Goal: Find specific page/section: Find specific page/section

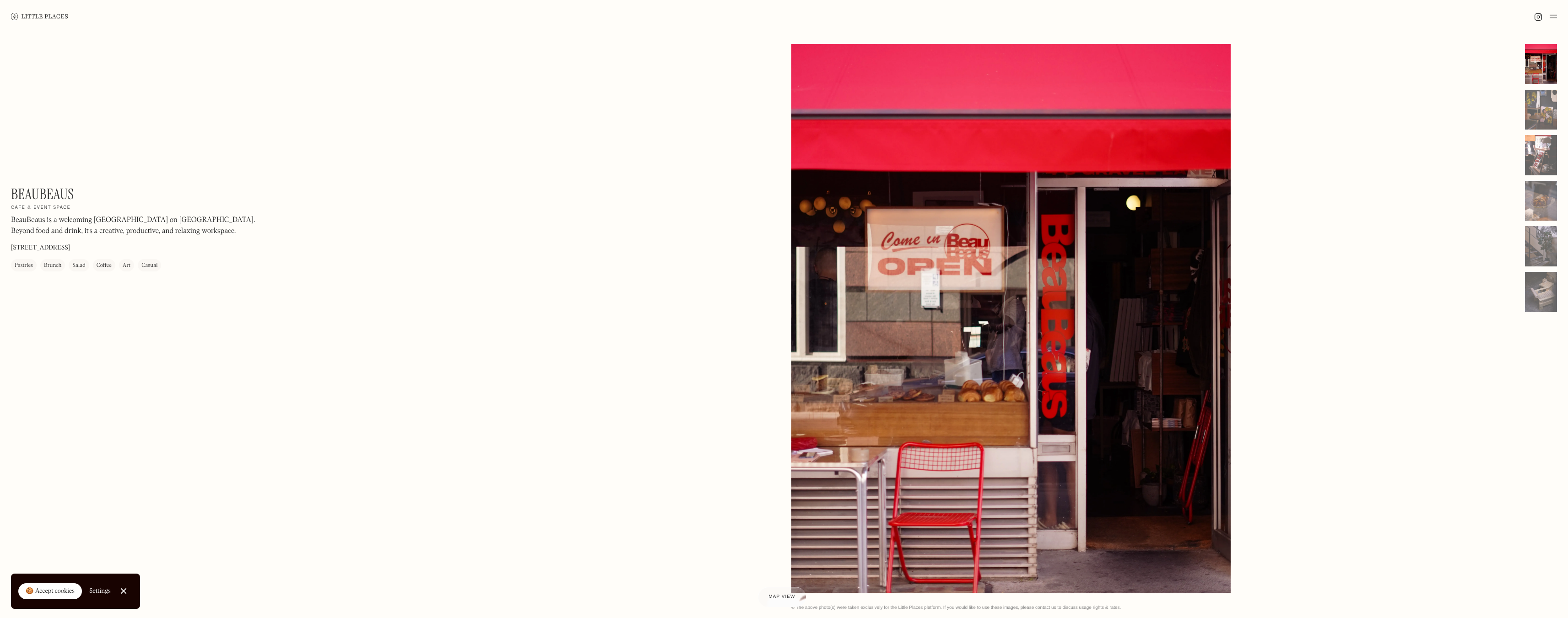
click at [55, 267] on div "Brunch" at bounding box center [52, 265] width 18 height 9
click at [82, 264] on div "Salad" at bounding box center [79, 265] width 13 height 9
click at [124, 590] on div at bounding box center [124, 591] width 6 height 6
click at [1538, 110] on div at bounding box center [1541, 110] width 32 height 40
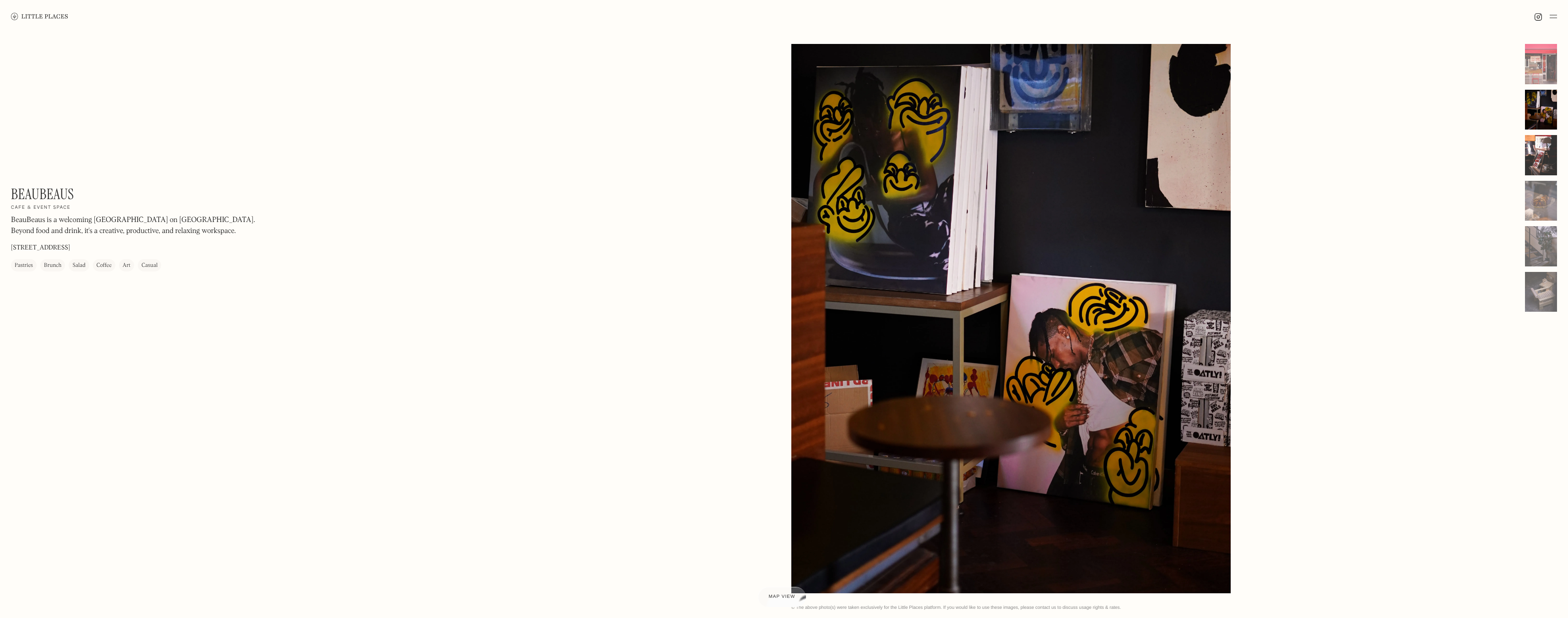
click at [1542, 154] on div at bounding box center [1541, 155] width 32 height 40
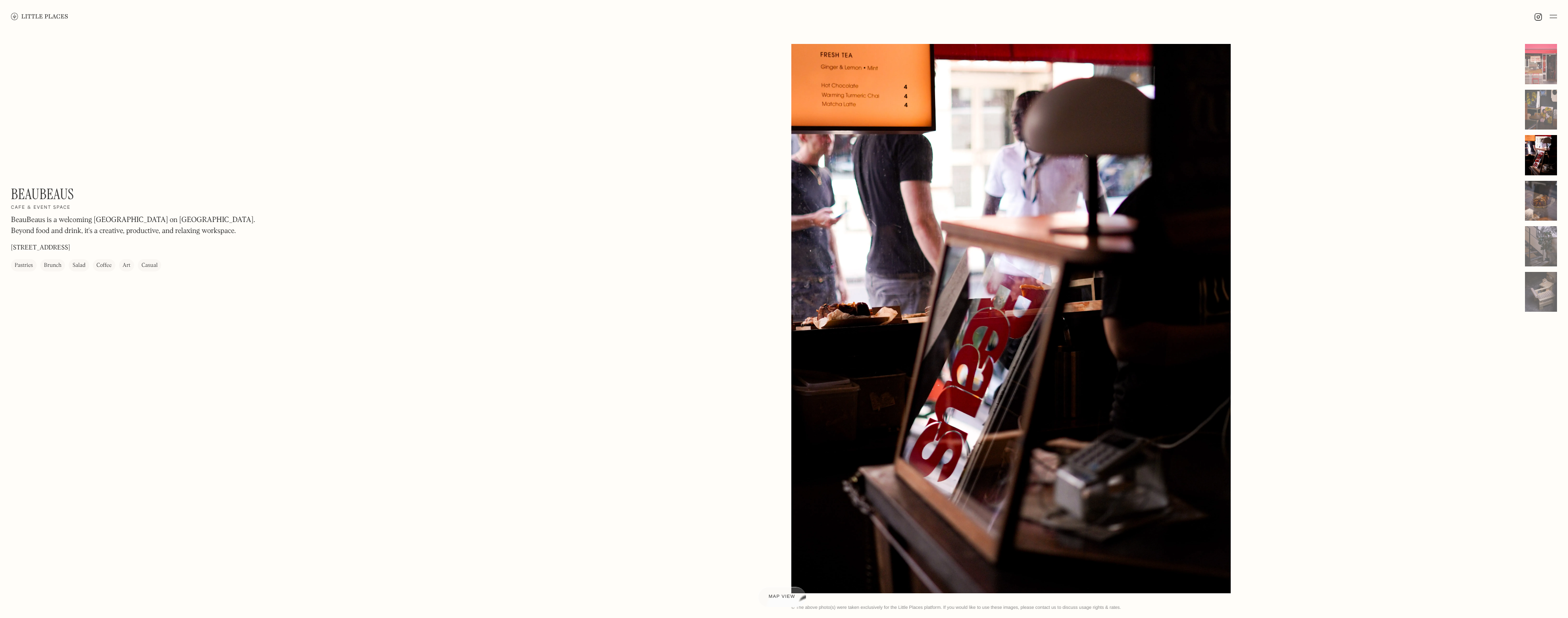
click at [1535, 217] on div at bounding box center [1541, 201] width 32 height 40
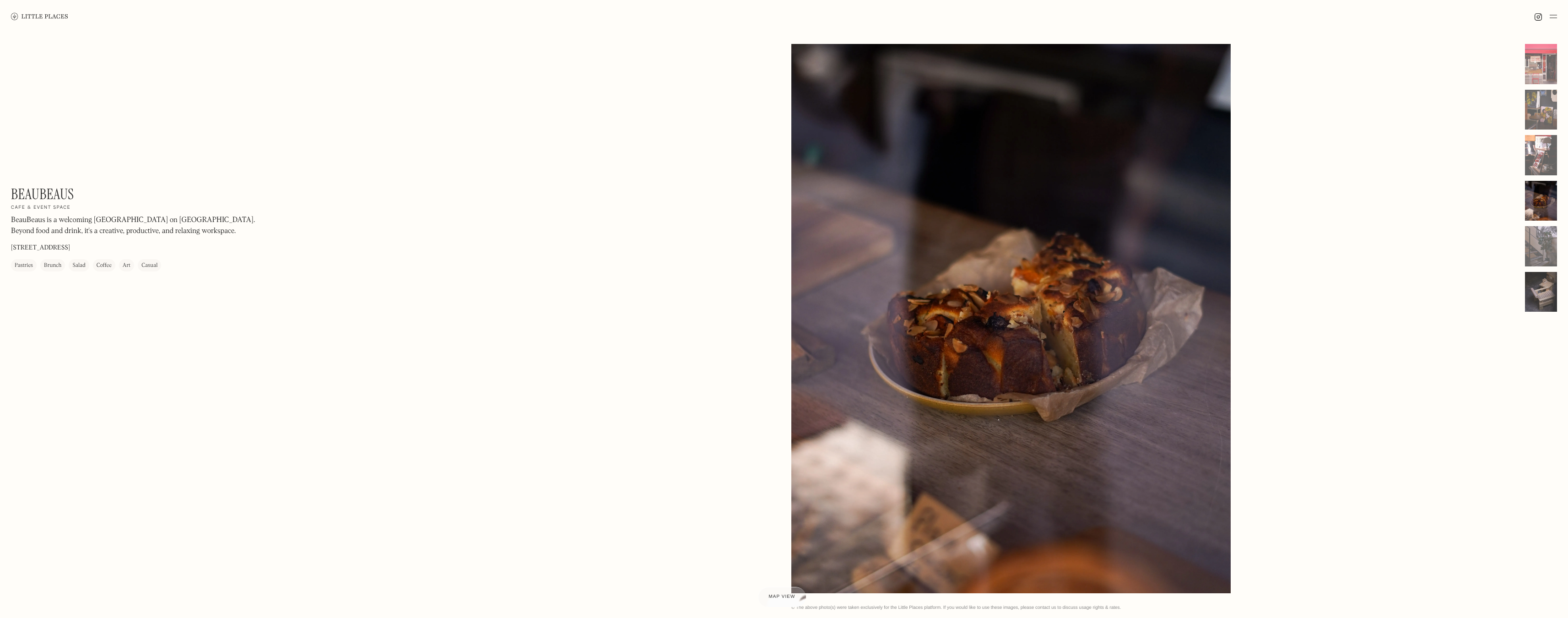
click at [1536, 284] on div at bounding box center [1541, 292] width 32 height 40
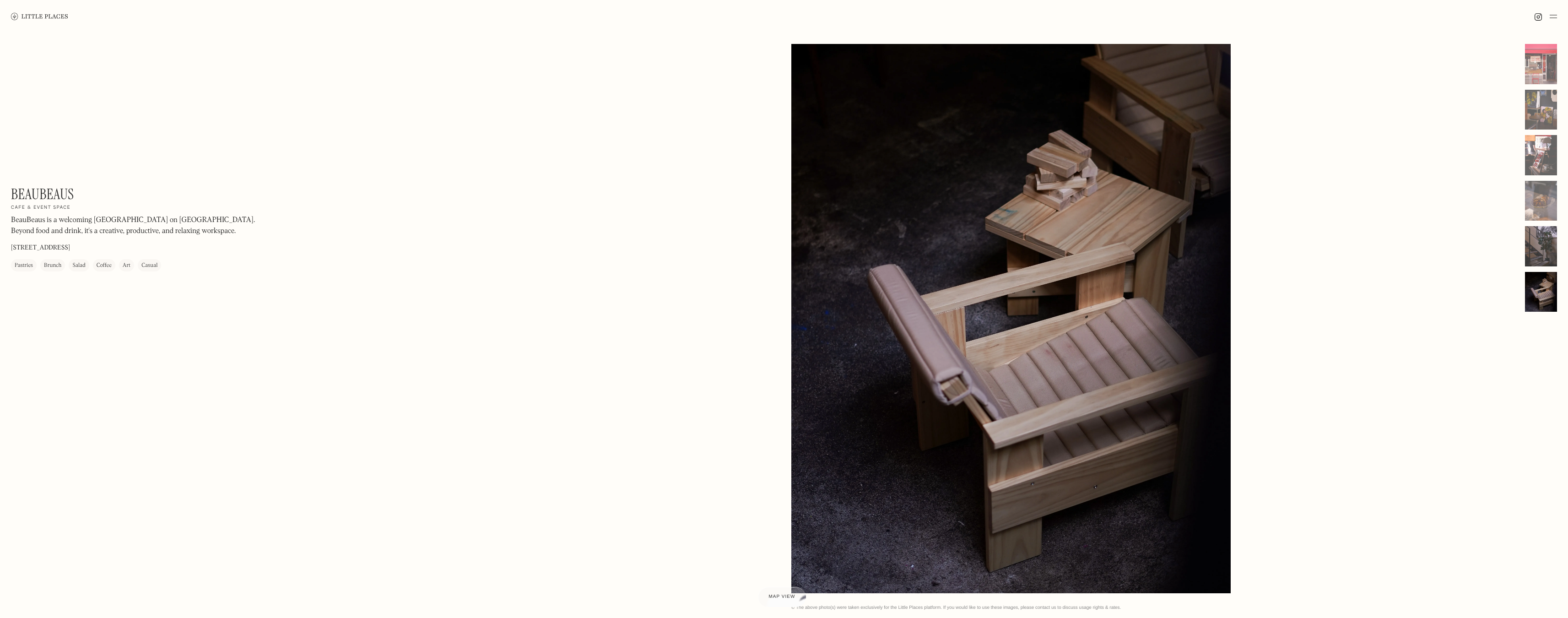
click at [1547, 242] on div at bounding box center [1541, 246] width 32 height 40
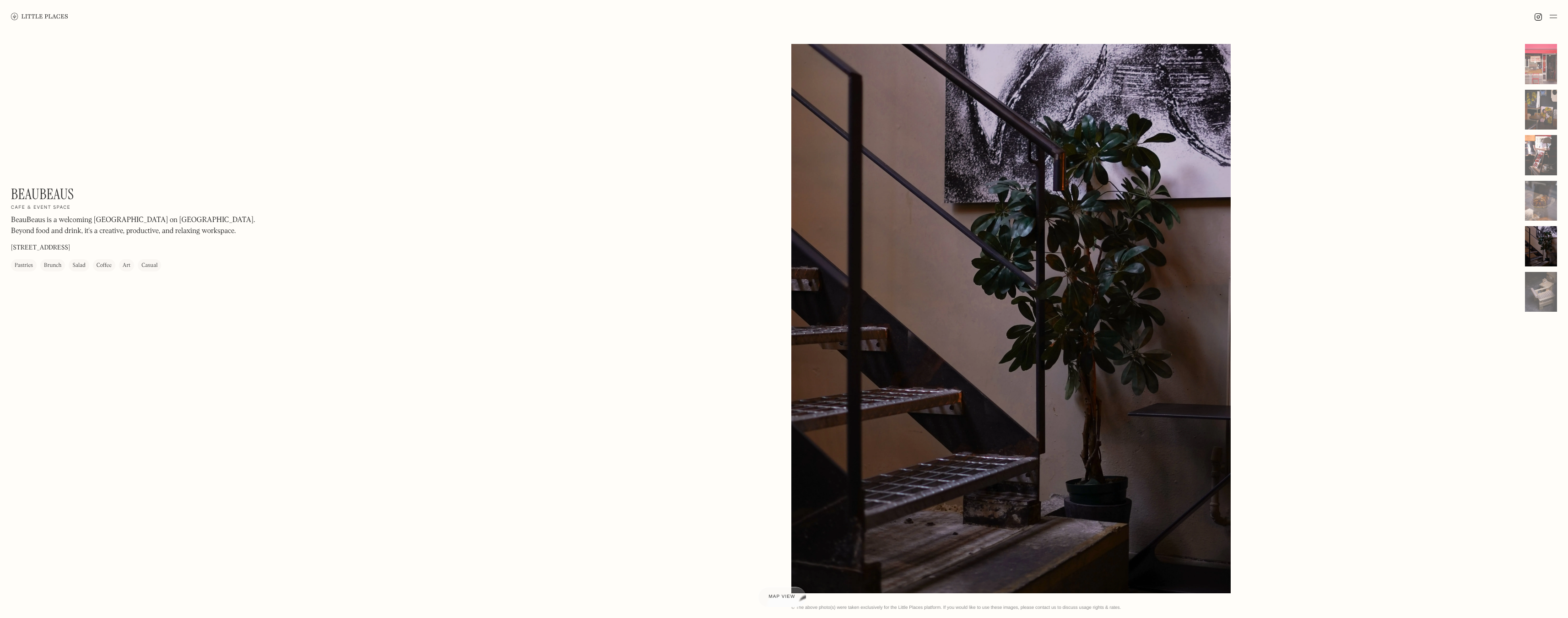
click at [29, 12] on link at bounding box center [40, 16] width 57 height 33
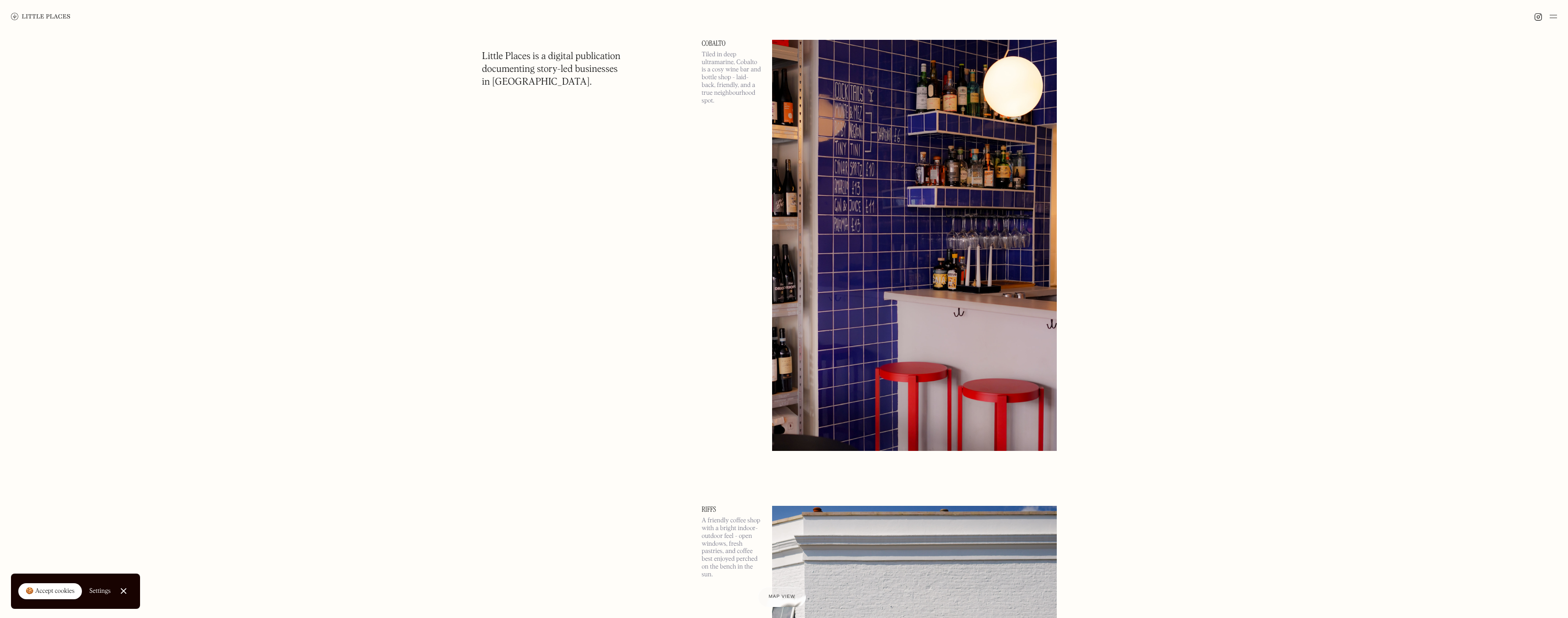
scroll to position [5546, 0]
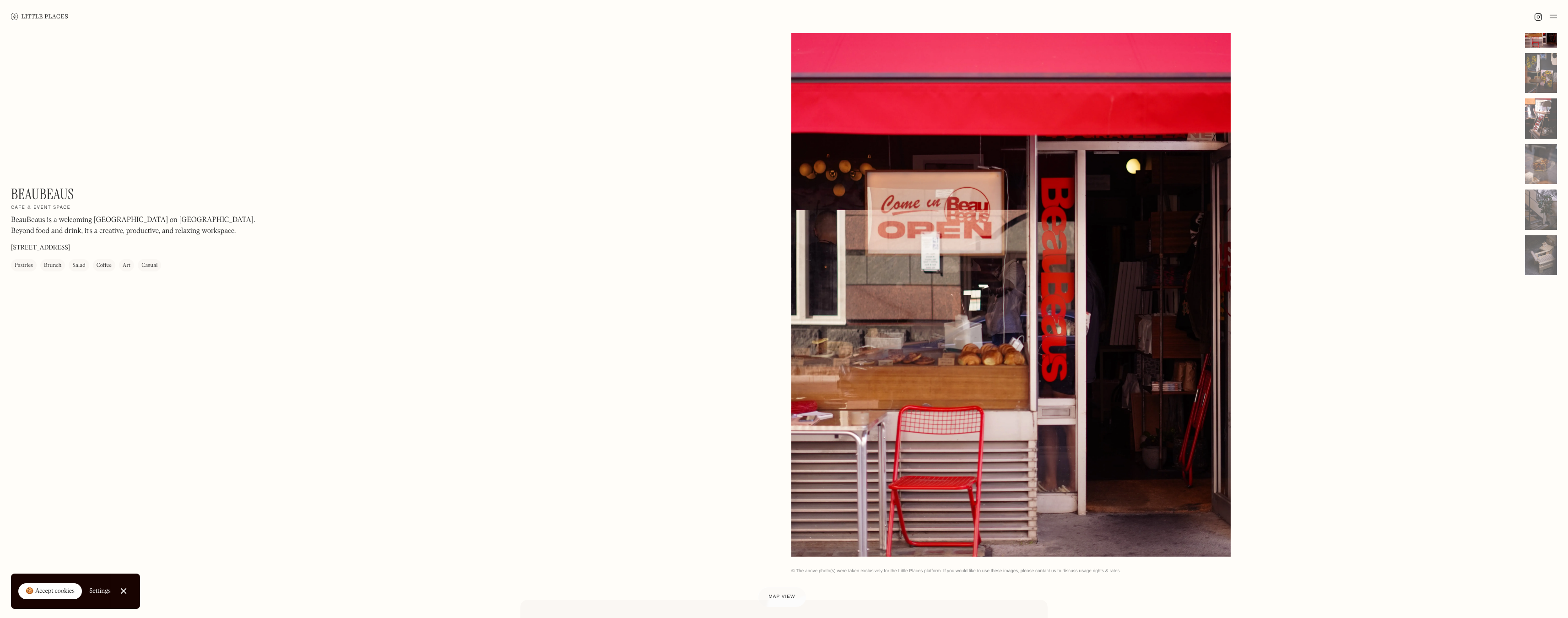
scroll to position [91, 0]
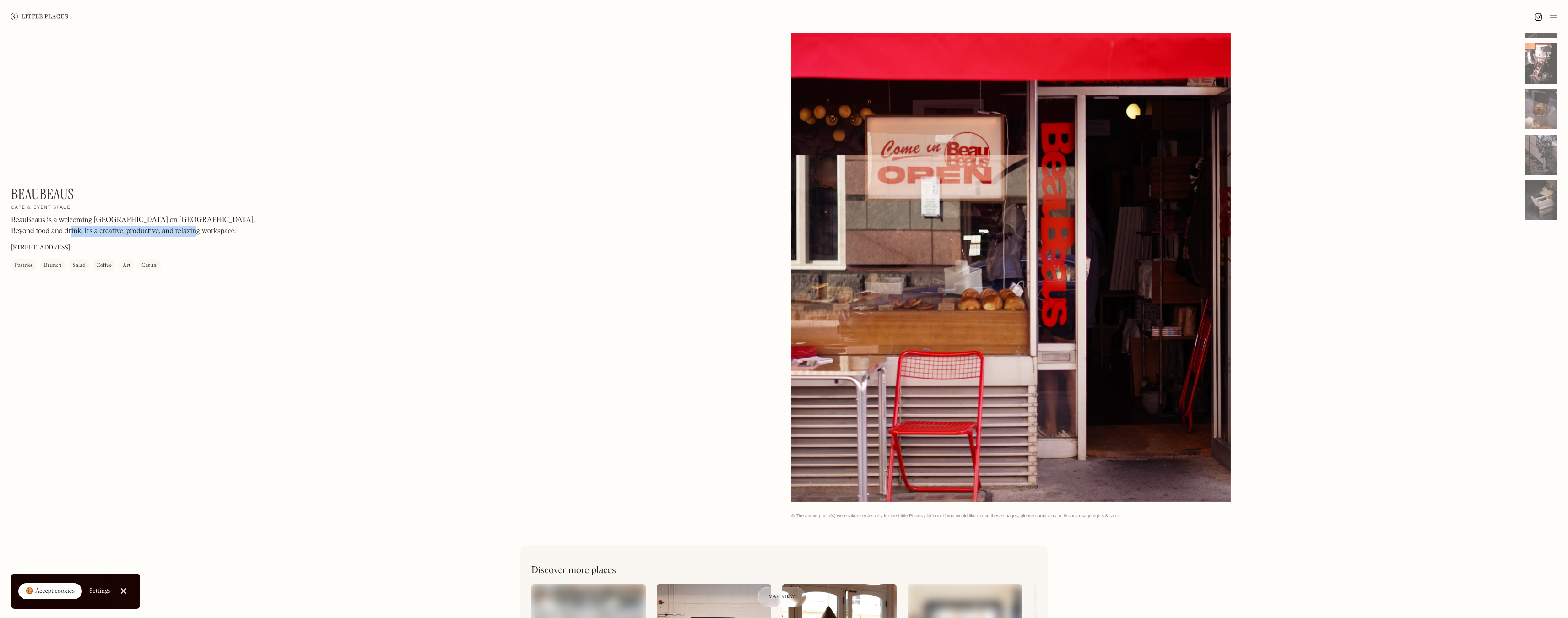
drag, startPoint x: 170, startPoint y: 231, endPoint x: 27, endPoint y: 230, distance: 143.0
click at [27, 230] on p "BeauBeaus is a welcoming London cafe on Gravel Lane. Beyond food and drink, it'…" at bounding box center [135, 226] width 247 height 22
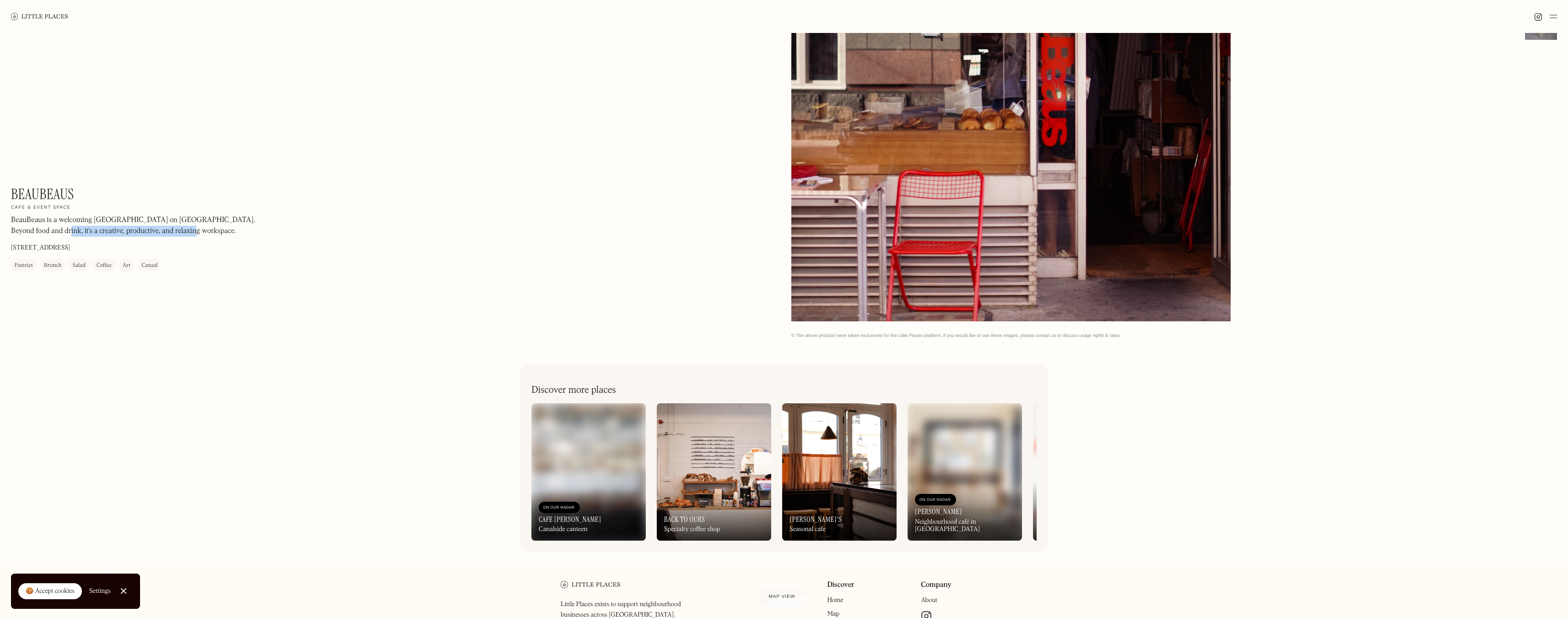
scroll to position [370, 0]
